Goal: Task Accomplishment & Management: Use online tool/utility

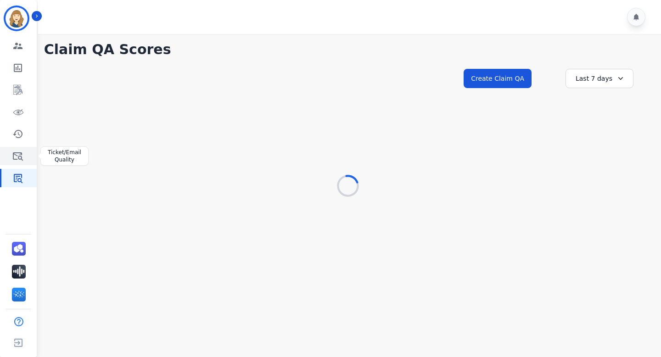
click at [22, 152] on icon "Sidebar" at bounding box center [17, 156] width 11 height 11
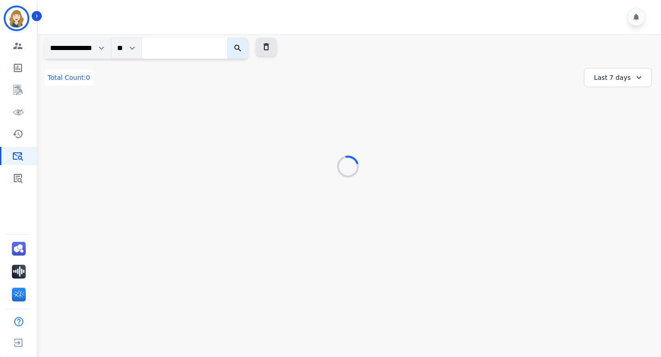
click at [111, 47] on select "**********" at bounding box center [77, 48] width 67 height 21
click at [15, 92] on icon "Sidebar" at bounding box center [17, 90] width 9 height 10
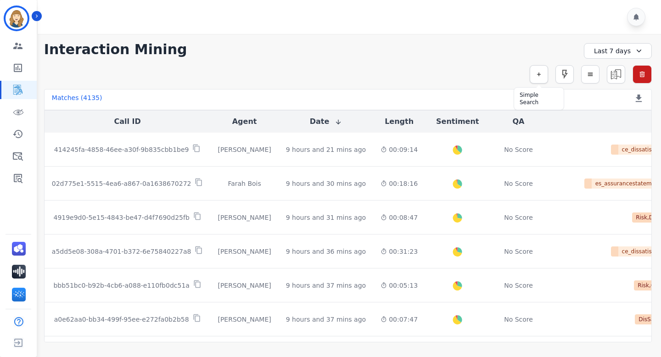
click at [542, 77] on button "button" at bounding box center [539, 74] width 18 height 18
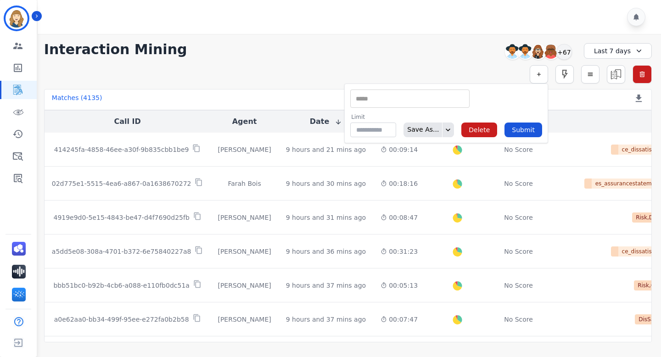
click at [479, 62] on div "**********" at bounding box center [348, 188] width 626 height 309
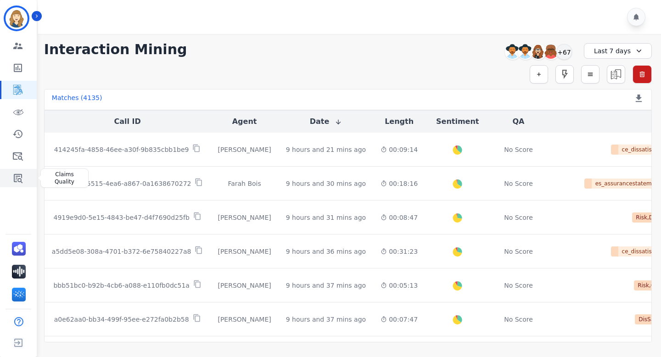
click at [17, 185] on link "Sidebar" at bounding box center [18, 178] width 35 height 18
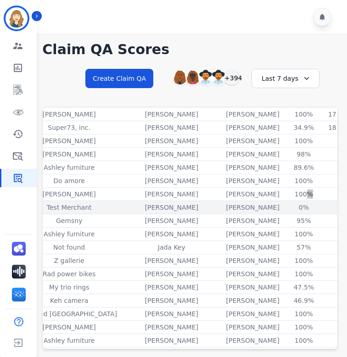
scroll to position [90, 158]
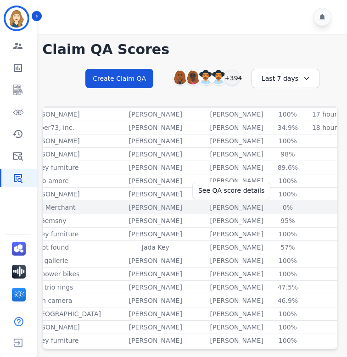
click at [267, 207] on div "0%" at bounding box center [287, 207] width 41 height 9
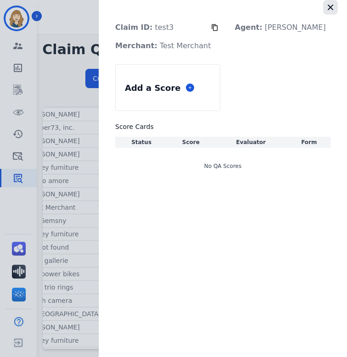
click at [332, 7] on icon "button" at bounding box center [330, 7] width 9 height 9
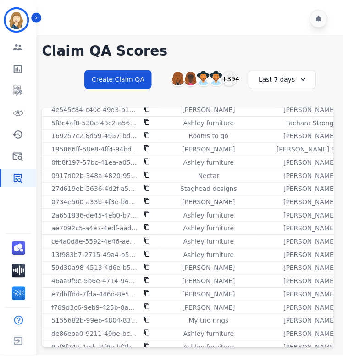
scroll to position [682, 0]
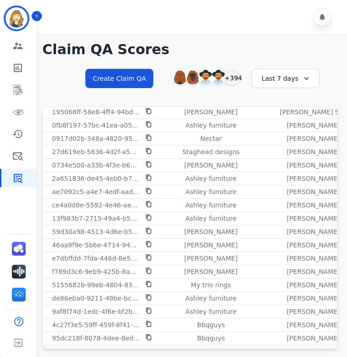
click at [295, 83] on div "Last 7 days" at bounding box center [286, 78] width 68 height 19
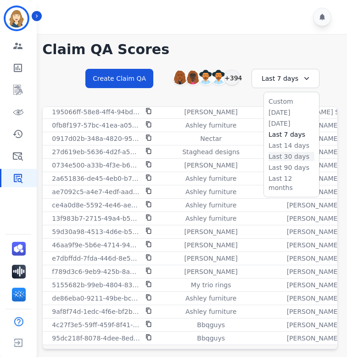
click at [284, 157] on li "Last 30 days" at bounding box center [292, 156] width 46 height 9
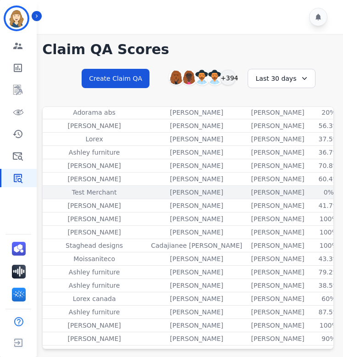
scroll to position [931, 162]
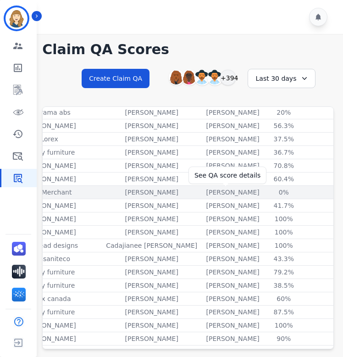
click at [264, 191] on div "0%" at bounding box center [284, 192] width 41 height 9
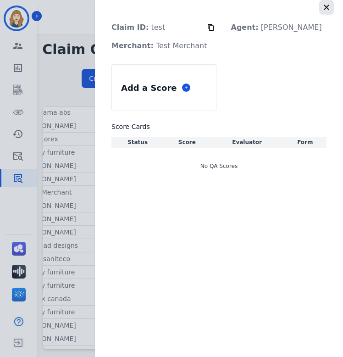
click at [328, 6] on icon "button" at bounding box center [327, 8] width 6 height 6
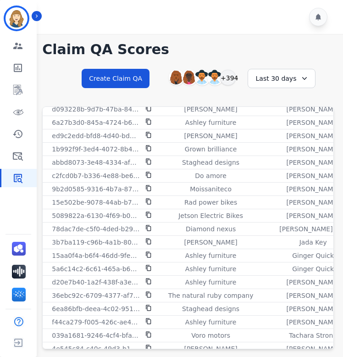
scroll to position [0, 0]
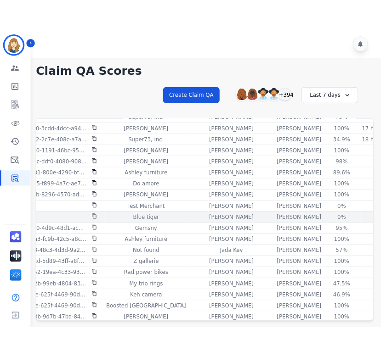
scroll to position [99, 37]
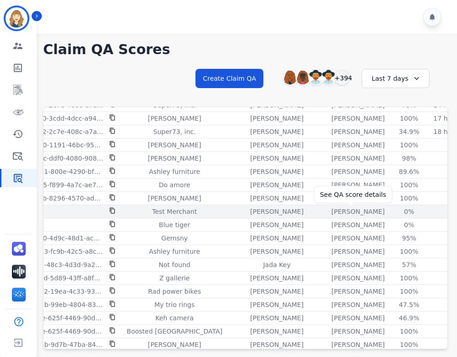
click at [347, 212] on div "0%" at bounding box center [409, 211] width 41 height 9
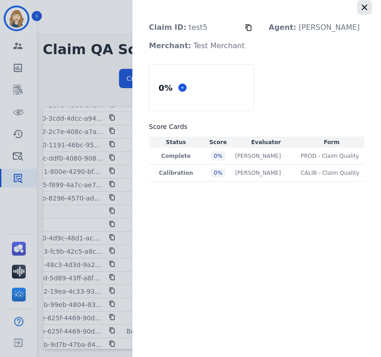
click at [347, 7] on icon "button" at bounding box center [364, 8] width 6 height 6
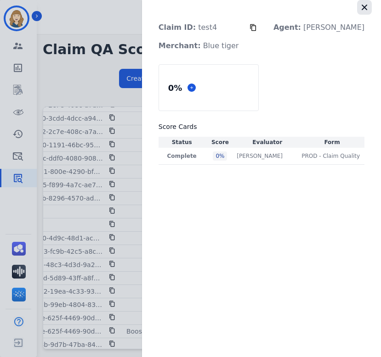
click at [347, 8] on icon "button" at bounding box center [364, 7] width 9 height 9
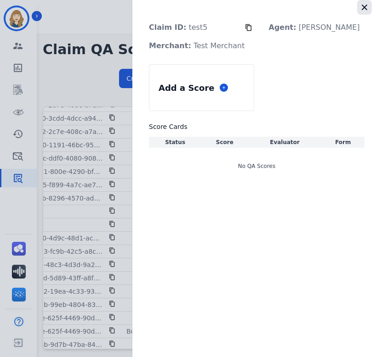
click at [347, 8] on icon "button" at bounding box center [364, 7] width 9 height 9
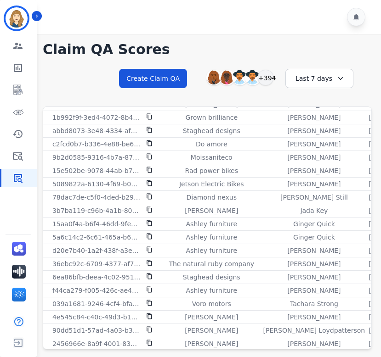
scroll to position [385, 0]
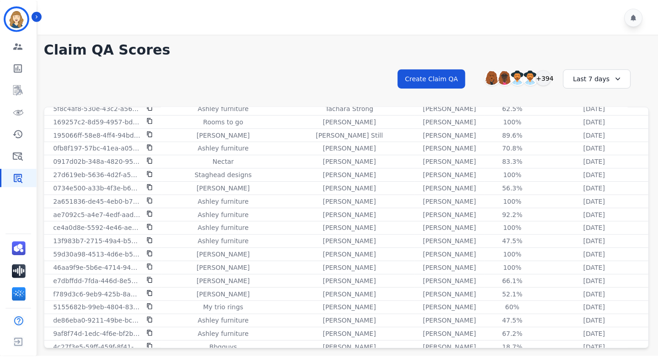
scroll to position [692, 0]
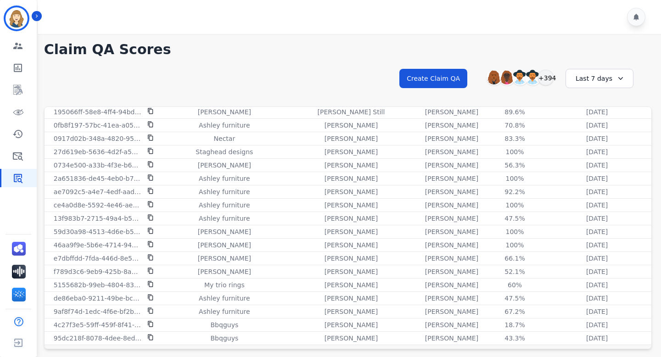
click at [380, 78] on div "Last 7 days" at bounding box center [600, 78] width 68 height 19
click at [380, 166] on li "Last 90 days" at bounding box center [606, 167] width 46 height 9
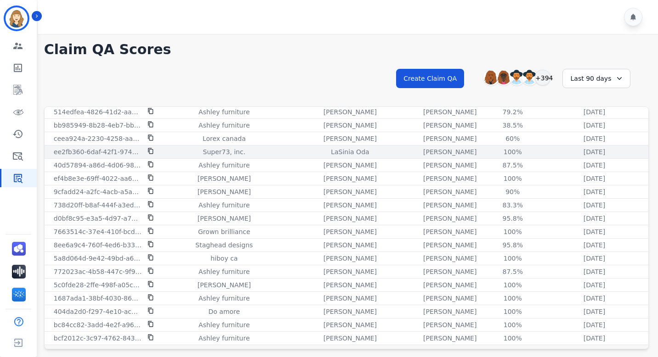
scroll to position [24, 0]
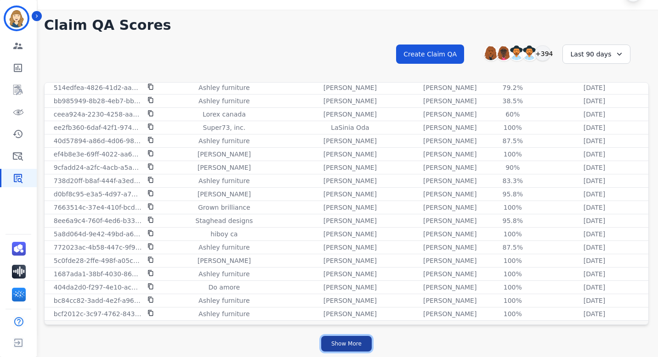
click at [360, 340] on button "Show More" at bounding box center [346, 344] width 51 height 16
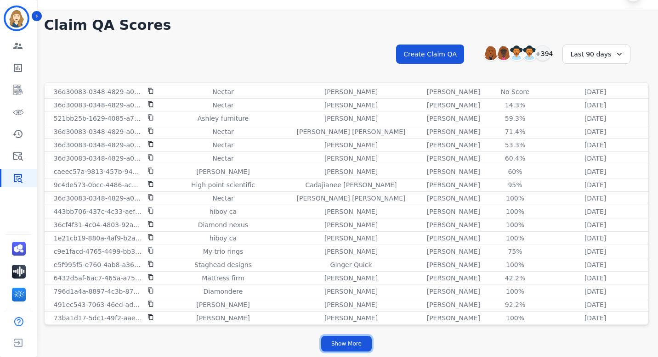
scroll to position [1932, 0]
